Goal: Contribute content

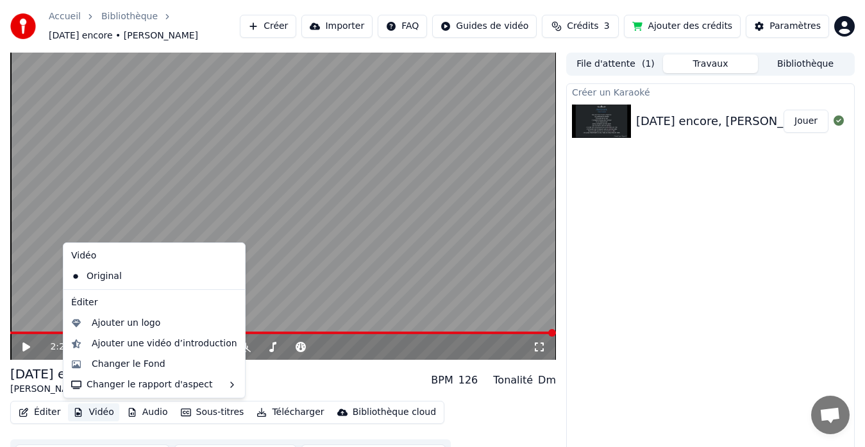
click at [99, 415] on button "Vidéo" at bounding box center [93, 412] width 51 height 18
click at [205, 345] on div "Ajouter une vidéo d’introduction" at bounding box center [165, 343] width 146 height 13
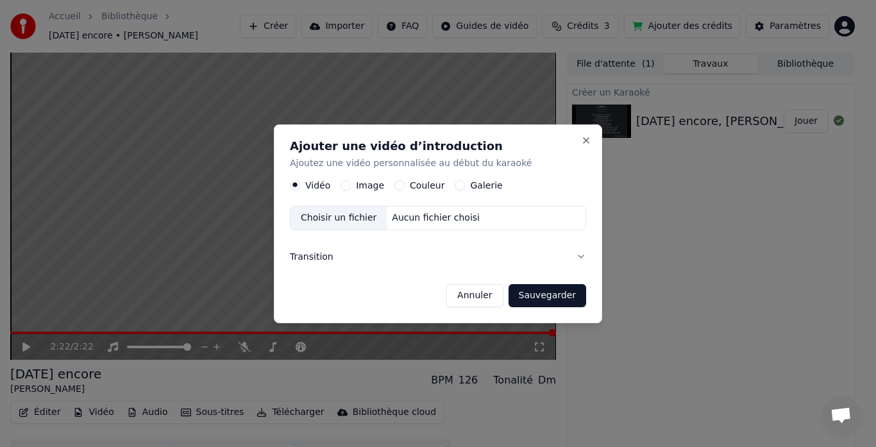
click at [354, 215] on div "Choisir un fichier" at bounding box center [339, 218] width 96 height 23
click at [482, 187] on label "Galerie" at bounding box center [486, 185] width 32 height 9
click at [465, 187] on button "Galerie" at bounding box center [460, 185] width 10 height 10
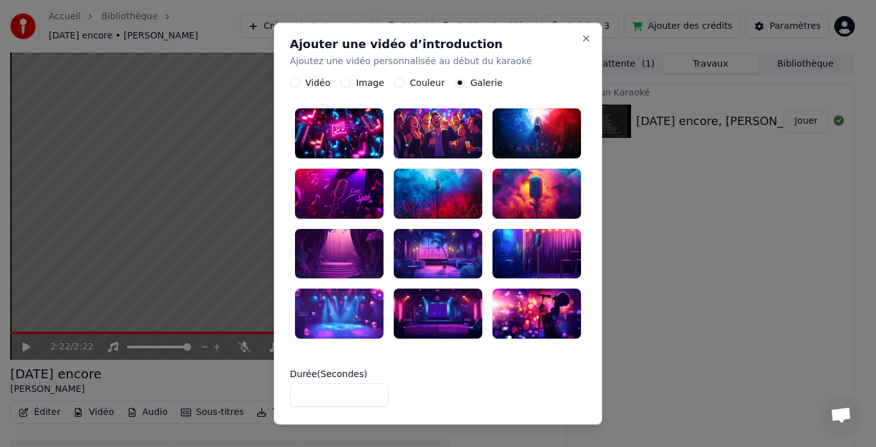
click at [358, 255] on div at bounding box center [339, 254] width 89 height 50
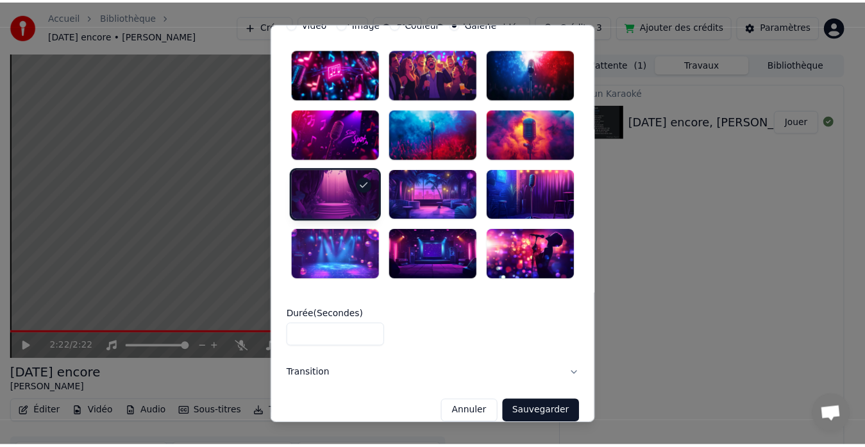
scroll to position [62, 0]
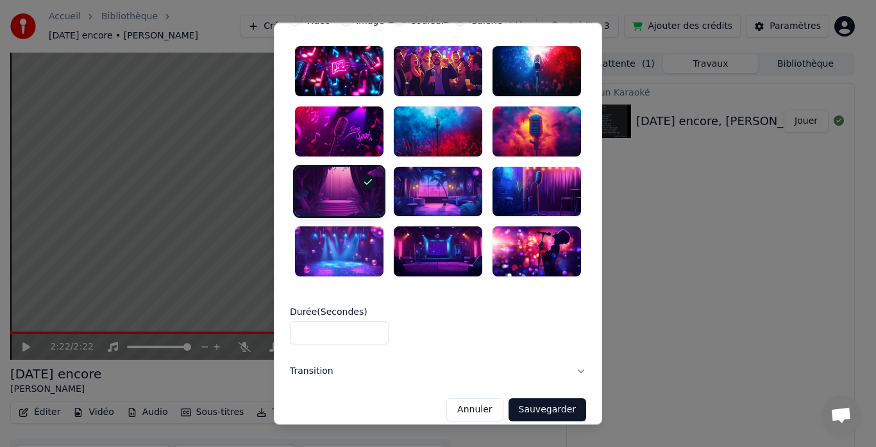
click at [560, 403] on button "Sauvegarder" at bounding box center [548, 409] width 78 height 23
click at [468, 402] on button "Annuler" at bounding box center [474, 409] width 56 height 23
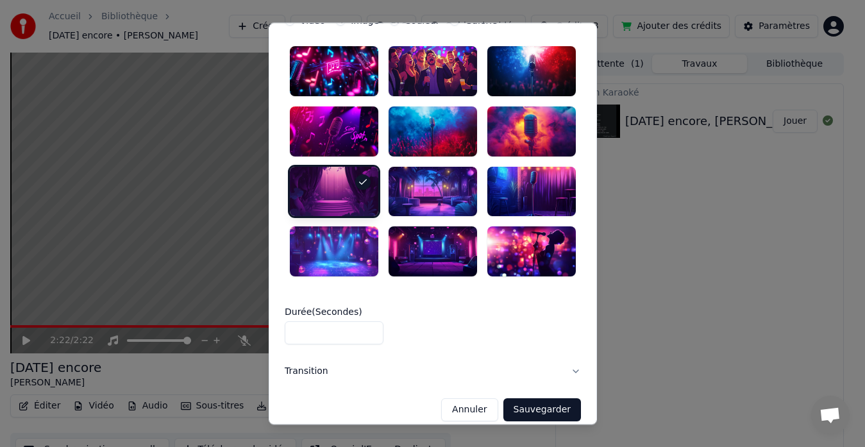
scroll to position [0, 0]
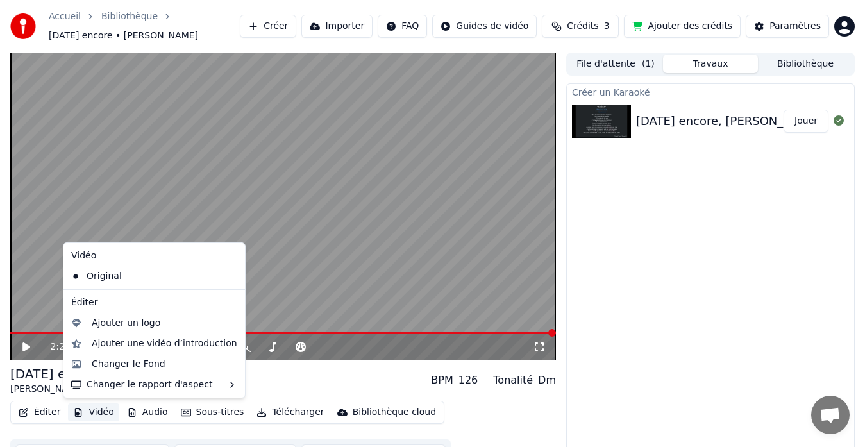
click at [103, 414] on button "Vidéo" at bounding box center [93, 412] width 51 height 18
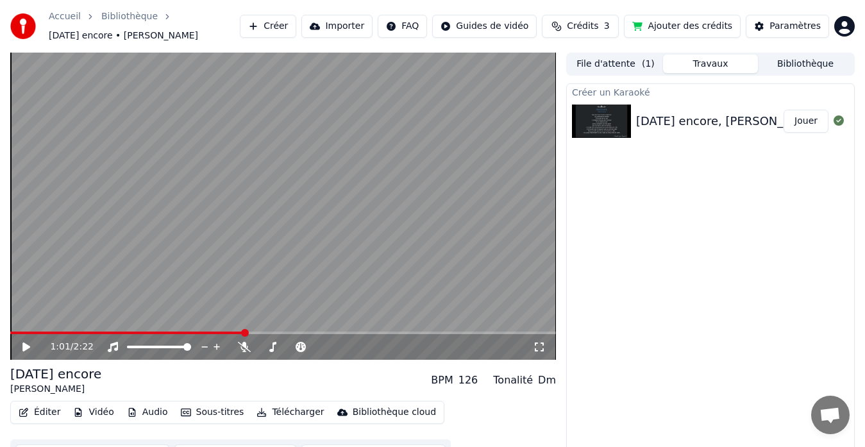
click at [244, 337] on span at bounding box center [245, 333] width 8 height 8
click at [677, 22] on button "Ajouter des crédits" at bounding box center [682, 26] width 117 height 23
